Goal: Task Accomplishment & Management: Use online tool/utility

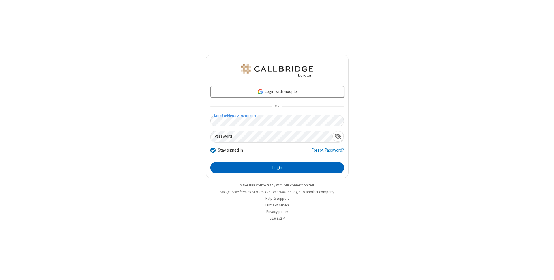
click at [277, 168] on button "Login" at bounding box center [278, 168] width 134 height 12
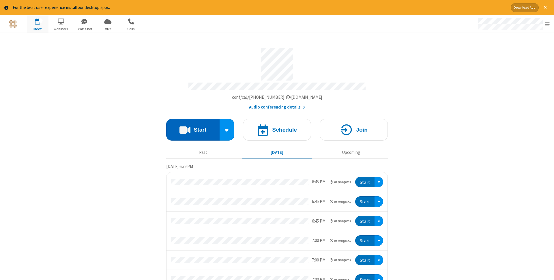
click at [193, 128] on button "Start" at bounding box center [192, 130] width 53 height 22
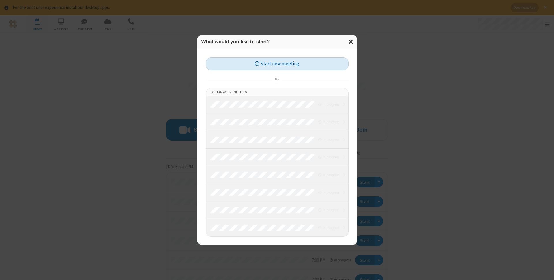
click at [277, 64] on button "Start new meeting" at bounding box center [277, 63] width 143 height 13
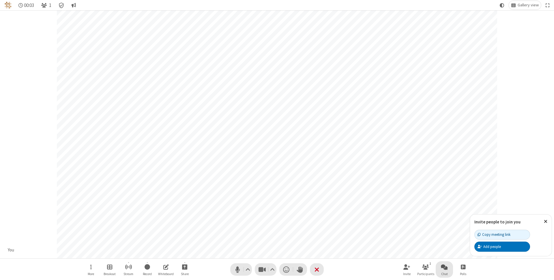
click at [445, 267] on span "Open chat" at bounding box center [444, 266] width 7 height 7
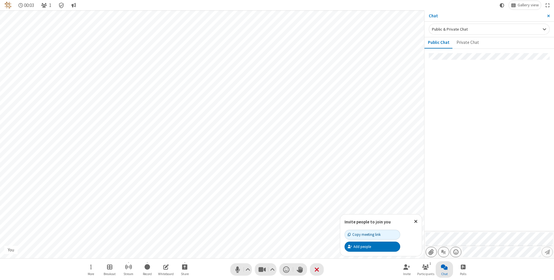
type input "C:\fakepath\doc_test.docx"
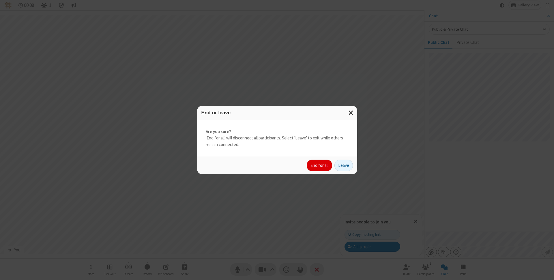
click at [320, 165] on button "End for all" at bounding box center [319, 166] width 25 height 12
